Goal: Transaction & Acquisition: Obtain resource

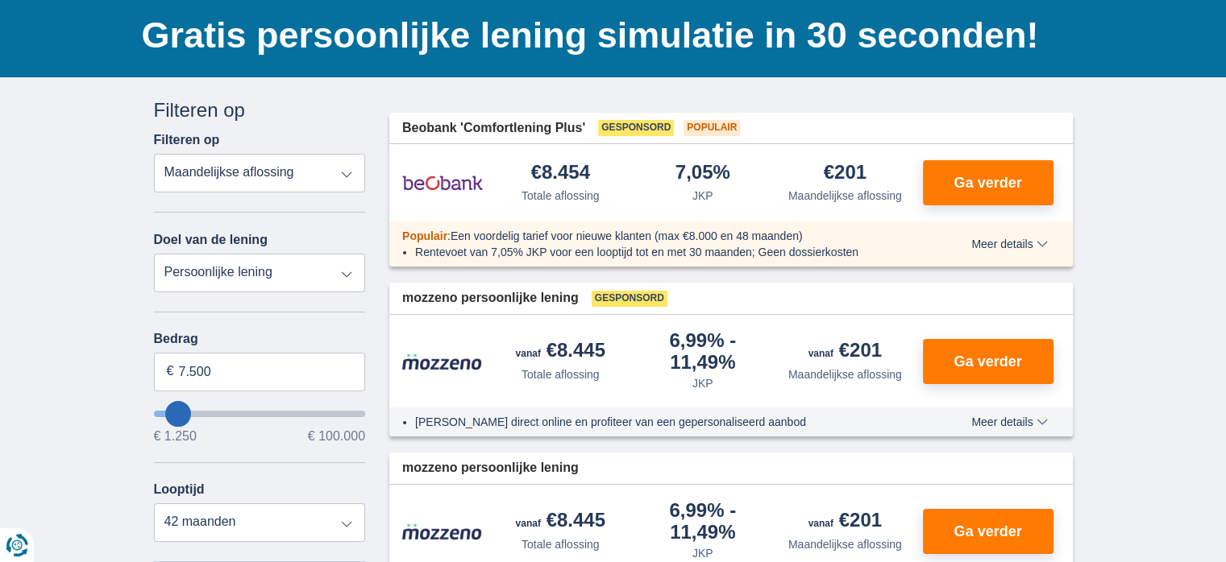
scroll to position [116, 0]
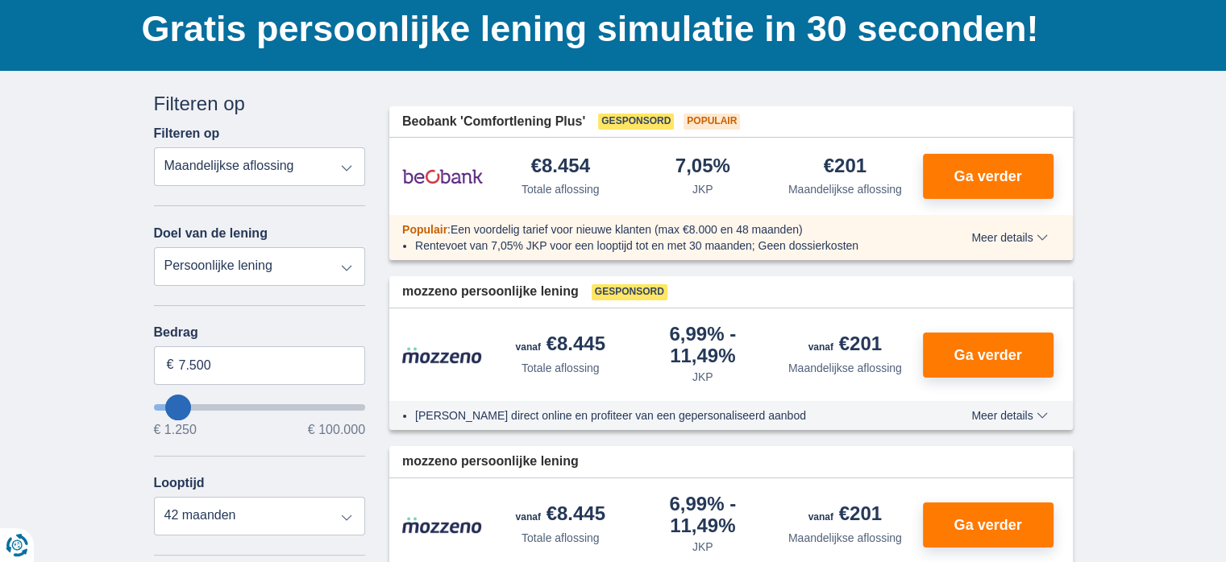
type input "99.250"
type input "99250"
select select "120"
type input "99250"
click at [359, 404] on input "wantToBorrow" at bounding box center [260, 407] width 212 height 6
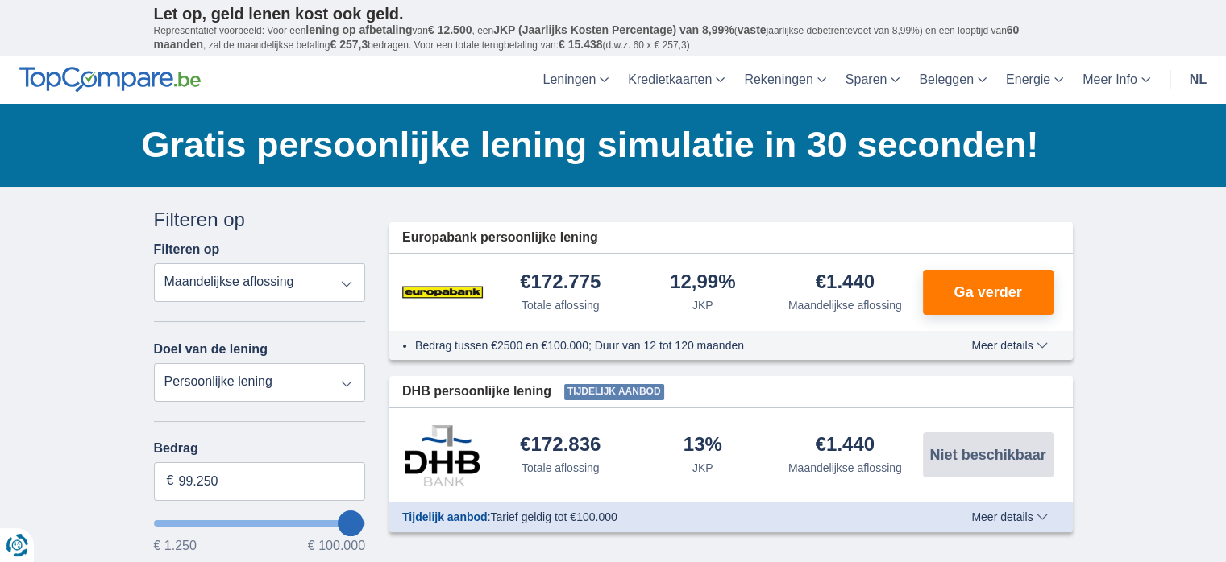
click at [363, 521] on input "wantToBorrow" at bounding box center [260, 524] width 212 height 6
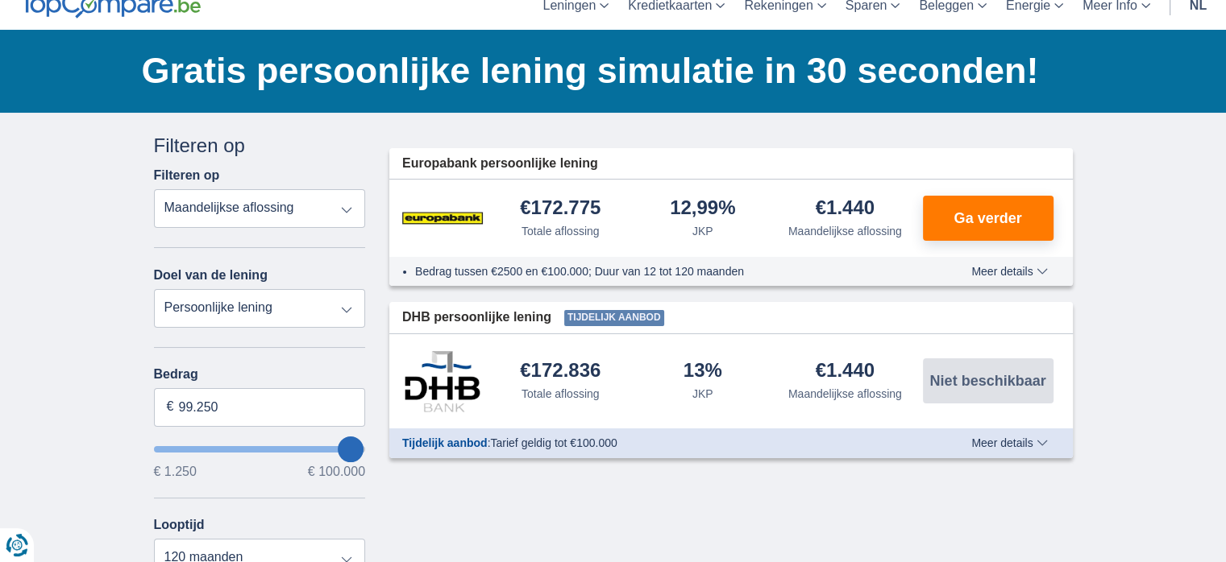
scroll to position [81, 0]
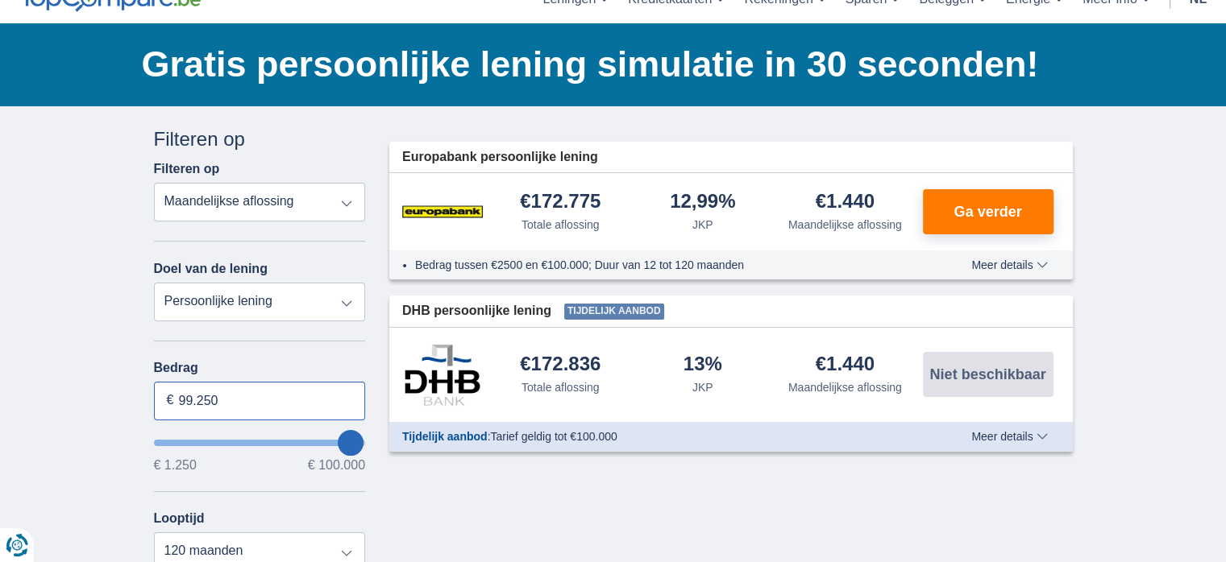
click at [239, 400] on input "99.250" at bounding box center [260, 401] width 212 height 39
type input "9"
type input "100.000"
type input "99250"
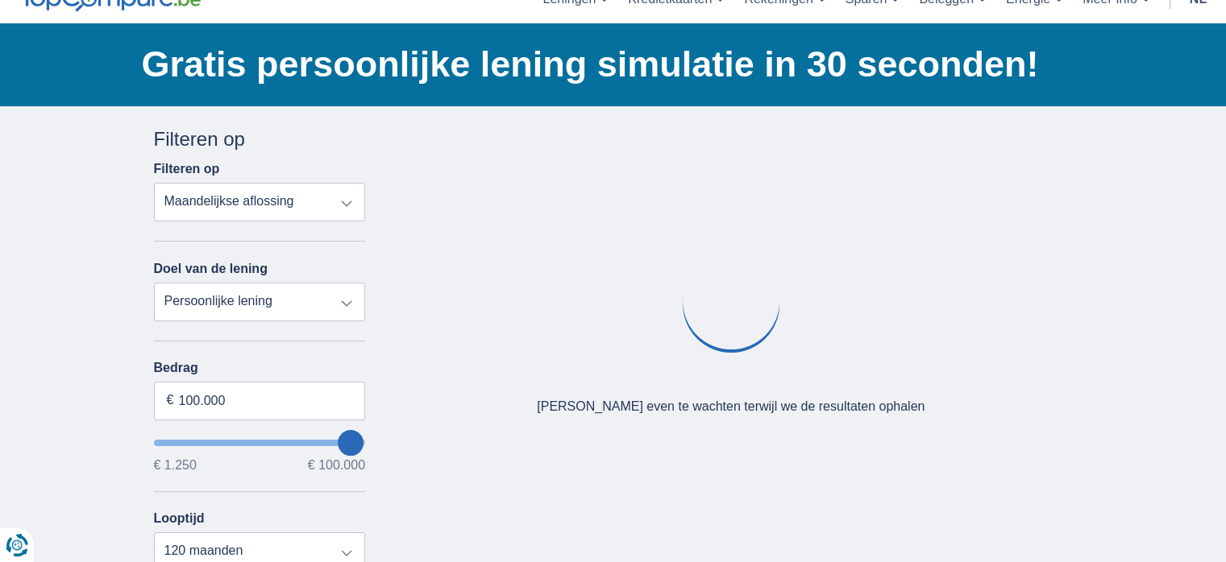
click at [91, 445] on div "× widget.non-eligible-application.title widget.non-eligible-application.text no…" at bounding box center [613, 518] width 1226 height 824
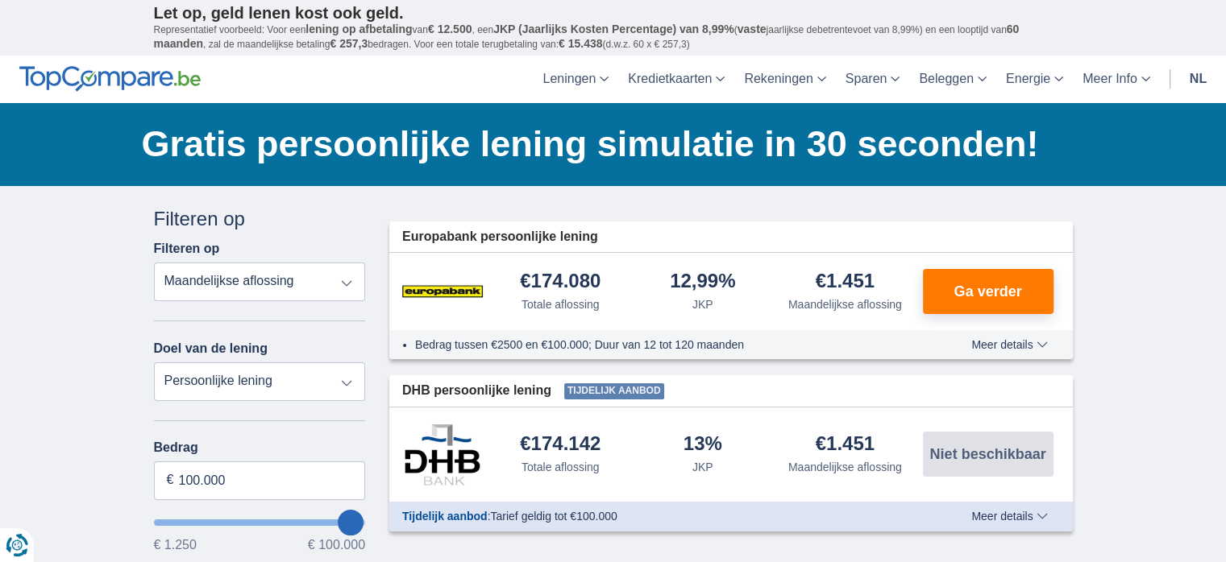
scroll to position [0, 0]
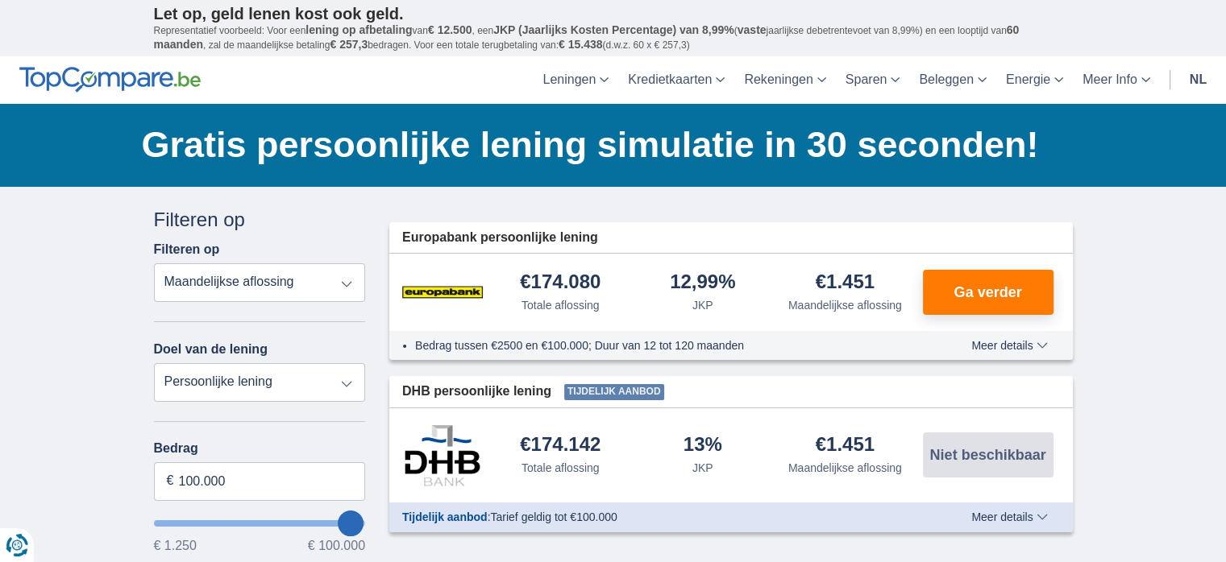
scroll to position [116, 0]
